Goal: Task Accomplishment & Management: Manage account settings

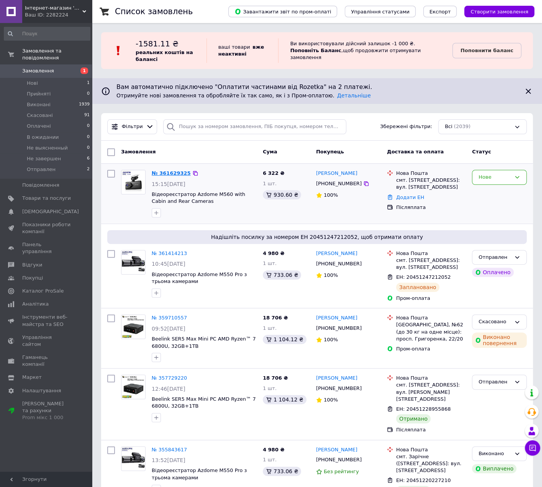
click at [168, 173] on link "№ 361629325" at bounding box center [171, 173] width 39 height 6
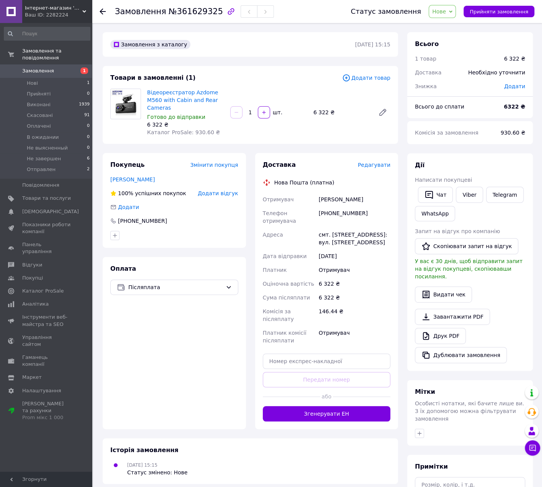
click at [455, 13] on span "Нове" at bounding box center [442, 11] width 27 height 13
click at [456, 28] on li "Прийнято" at bounding box center [453, 27] width 49 height 12
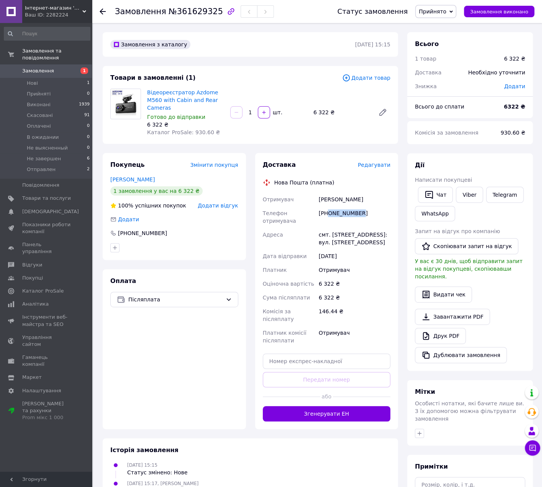
drag, startPoint x: 361, startPoint y: 205, endPoint x: 328, endPoint y: 204, distance: 33.0
click at [328, 206] on div "[PHONE_NUMBER]" at bounding box center [354, 216] width 75 height 21
copy div "0673368503"
click at [332, 192] on div "[PERSON_NAME]" at bounding box center [354, 199] width 75 height 14
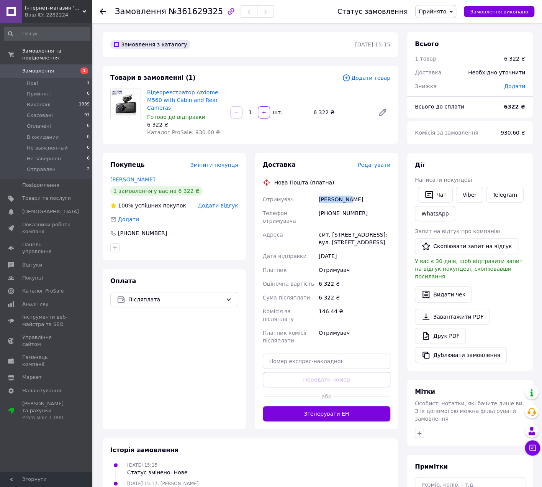
copy div "[PERSON_NAME]"
click at [354, 192] on div "[PERSON_NAME]" at bounding box center [354, 199] width 75 height 14
copy div "[PERSON_NAME]"
click at [339, 228] on div "смт. [STREET_ADDRESS]: вул. [STREET_ADDRESS]" at bounding box center [354, 238] width 75 height 21
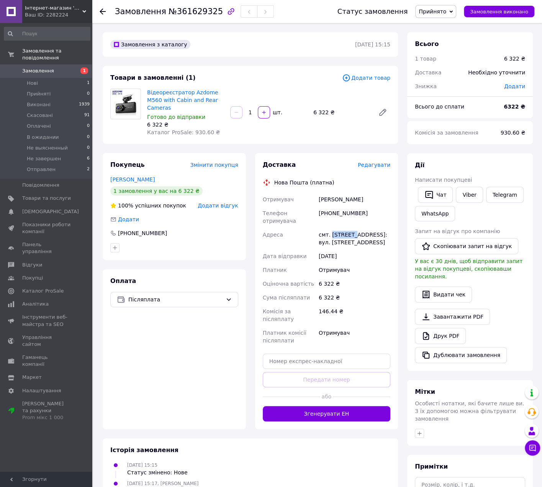
click at [339, 228] on div "смт. [STREET_ADDRESS]: вул. [STREET_ADDRESS]" at bounding box center [354, 238] width 75 height 21
copy div "Рожнятів"
click at [336, 353] on input "text" at bounding box center [327, 360] width 128 height 15
paste input "20451247296536"
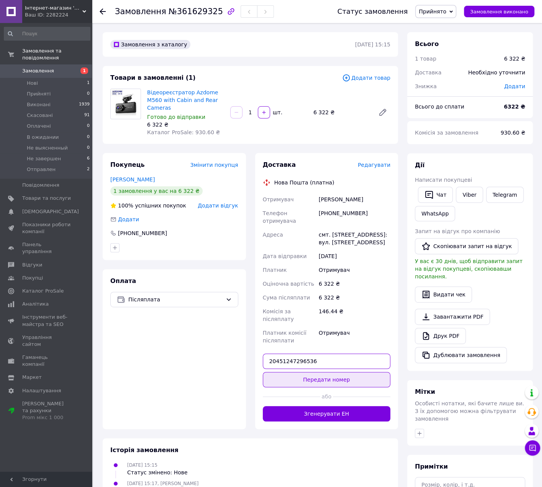
type input "20451247296536"
click at [340, 372] on button "Передати номер" at bounding box center [327, 379] width 128 height 15
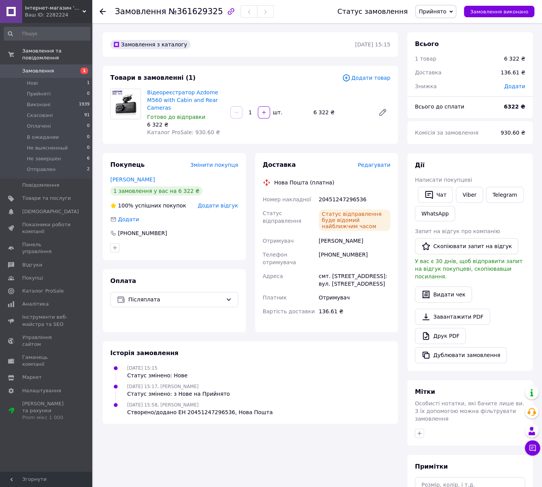
click at [446, 17] on span "Прийнято" at bounding box center [436, 11] width 41 height 13
click at [445, 85] on li "Отправлен" at bounding box center [440, 88] width 49 height 12
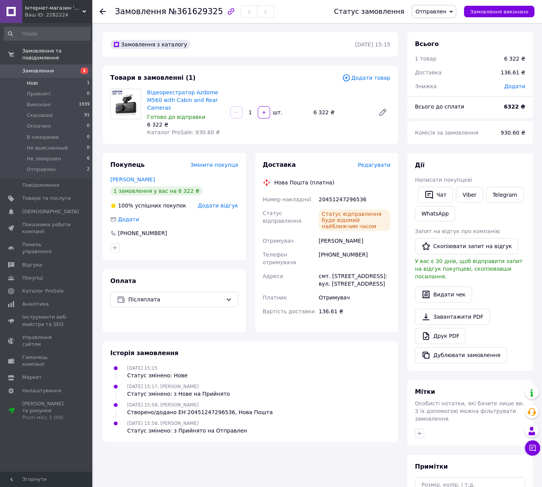
click at [51, 79] on li "Нові 1" at bounding box center [47, 83] width 94 height 11
